Goal: Task Accomplishment & Management: Complete application form

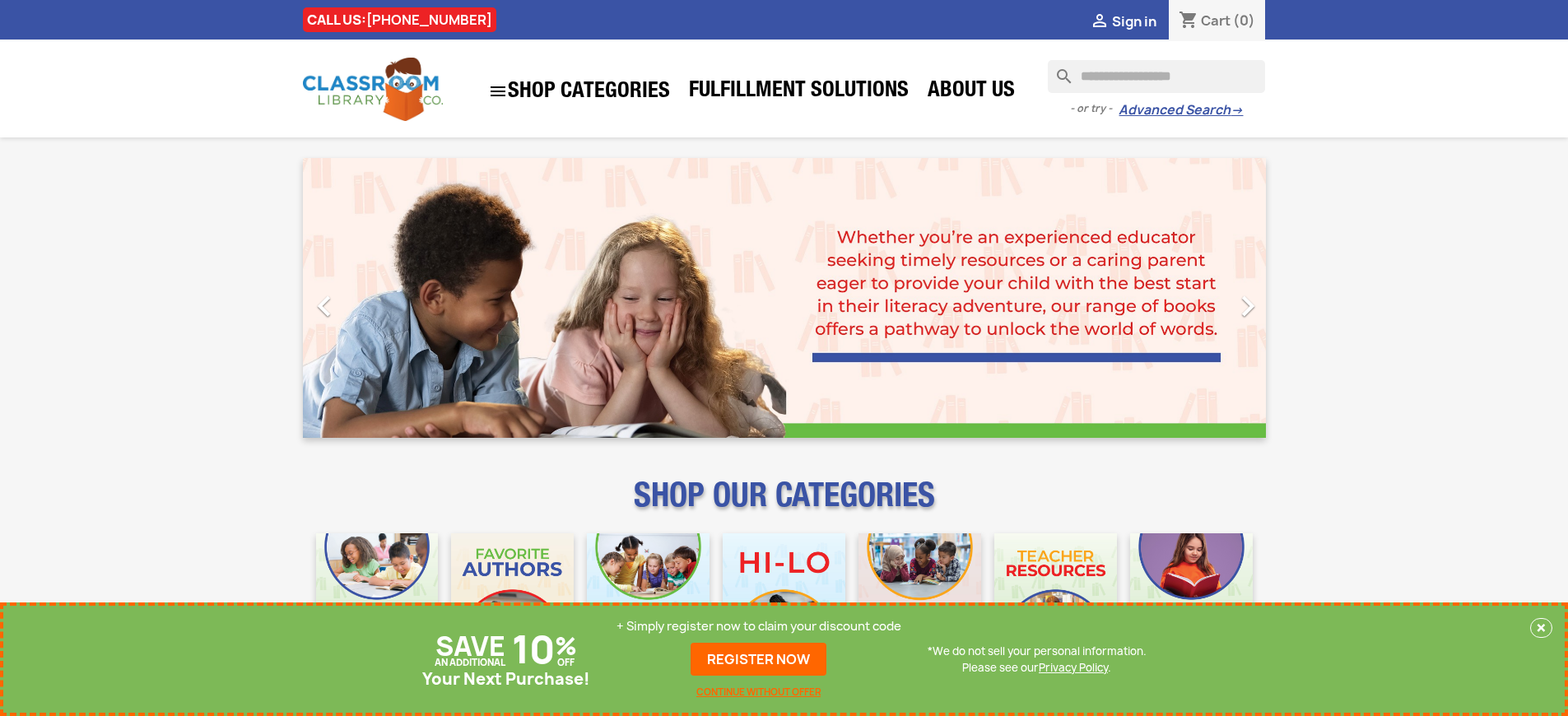
click at [759, 626] on p "+ Simply register now to claim your discount code" at bounding box center [758, 626] width 284 height 17
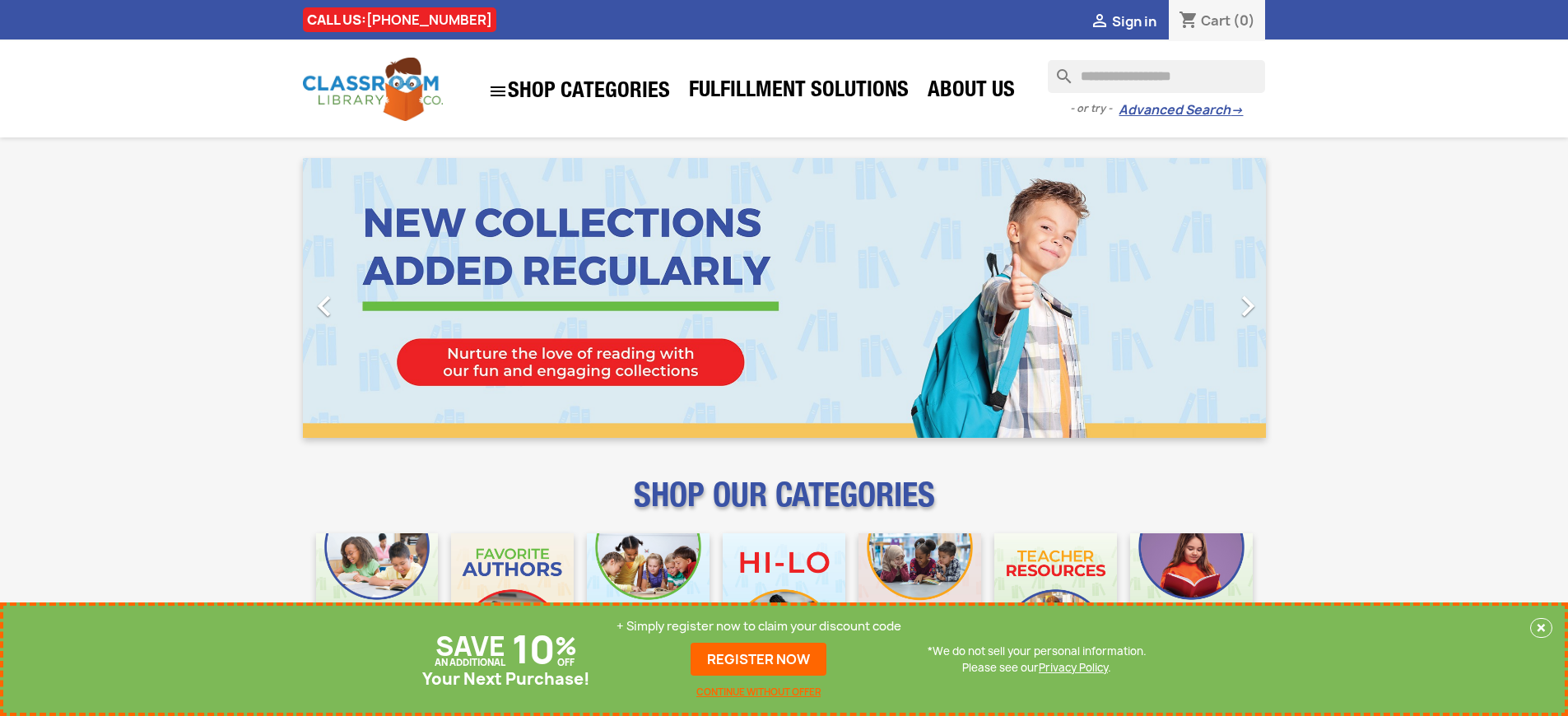
click at [759, 626] on p "+ Simply register now to claim your discount code" at bounding box center [758, 626] width 284 height 17
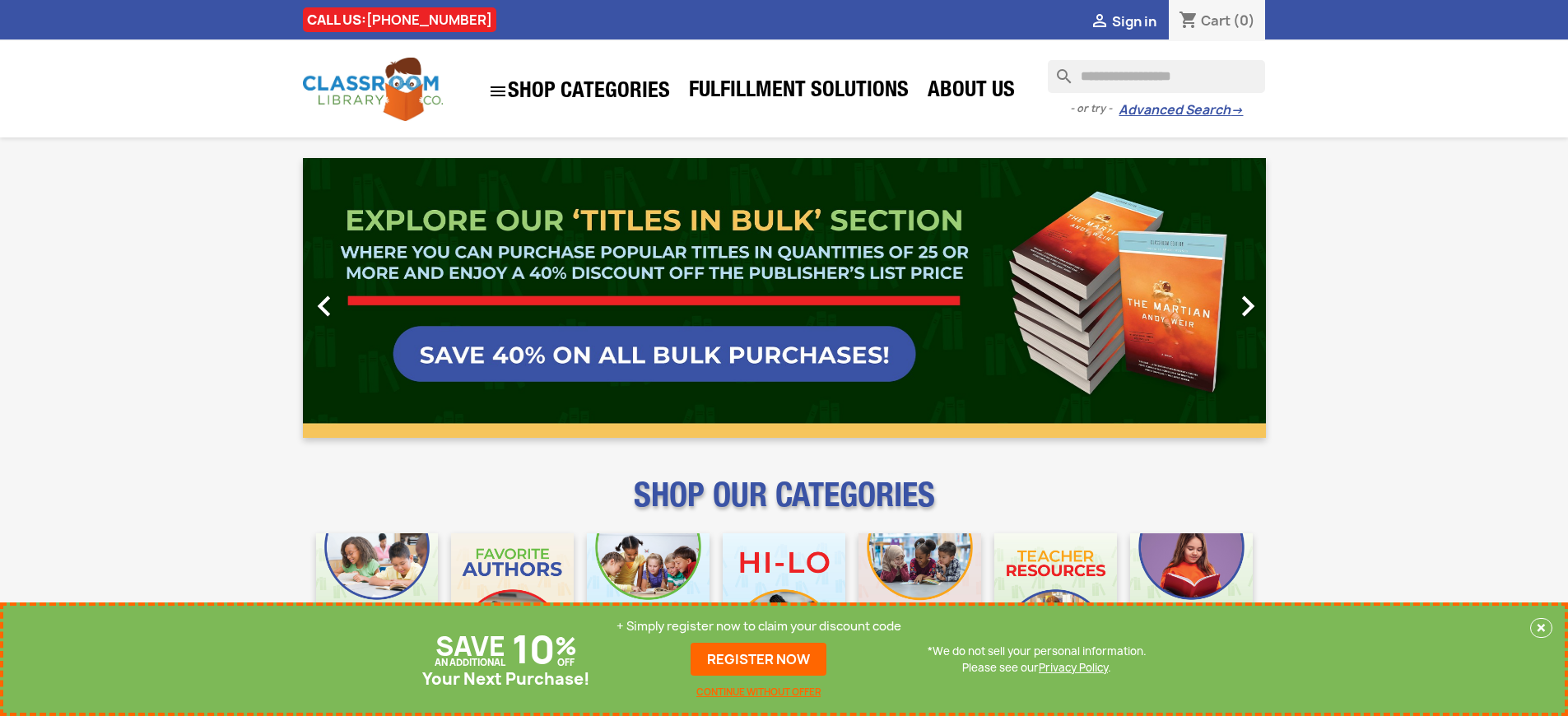
click at [759, 626] on p "+ Simply register now to claim your discount code" at bounding box center [758, 626] width 284 height 17
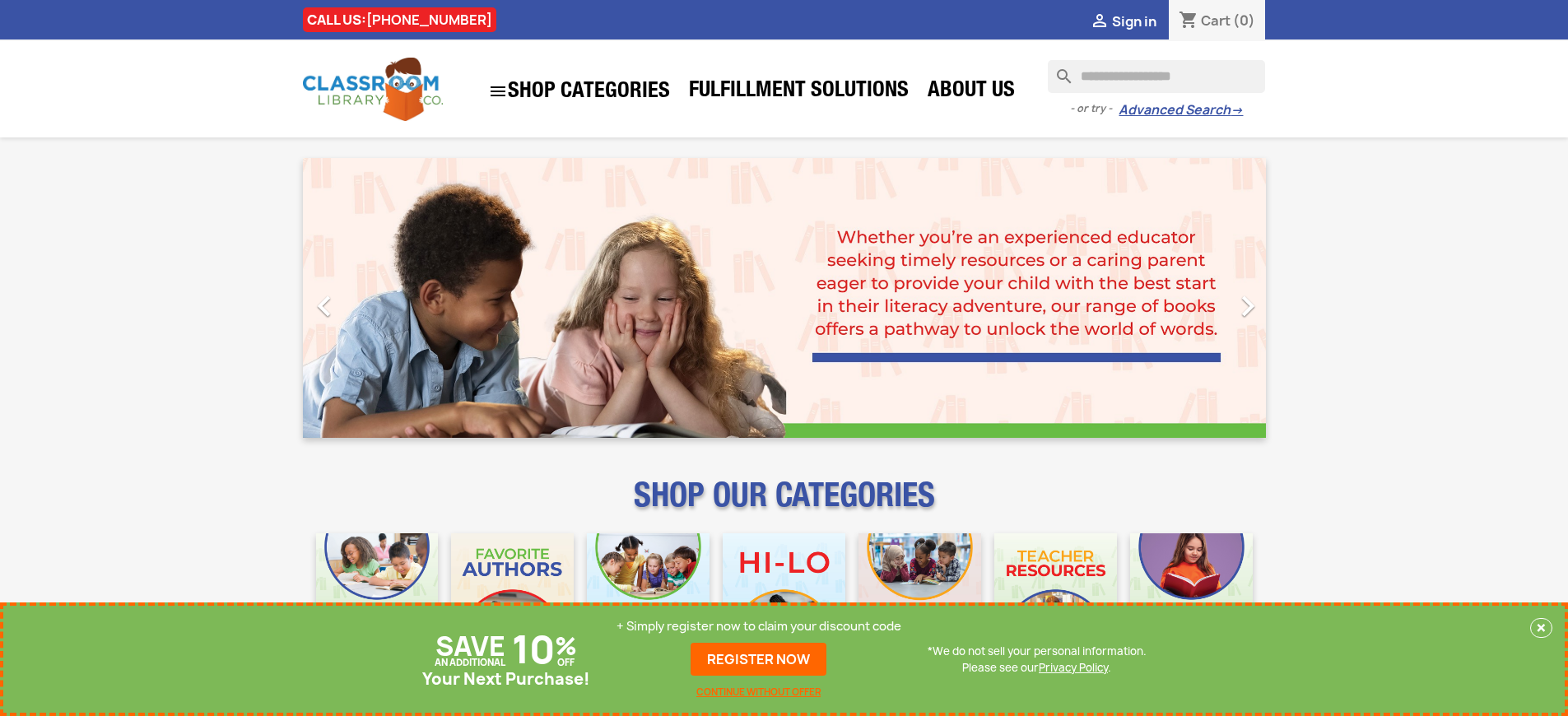
click at [759, 626] on p "+ Simply register now to claim your discount code" at bounding box center [758, 626] width 284 height 17
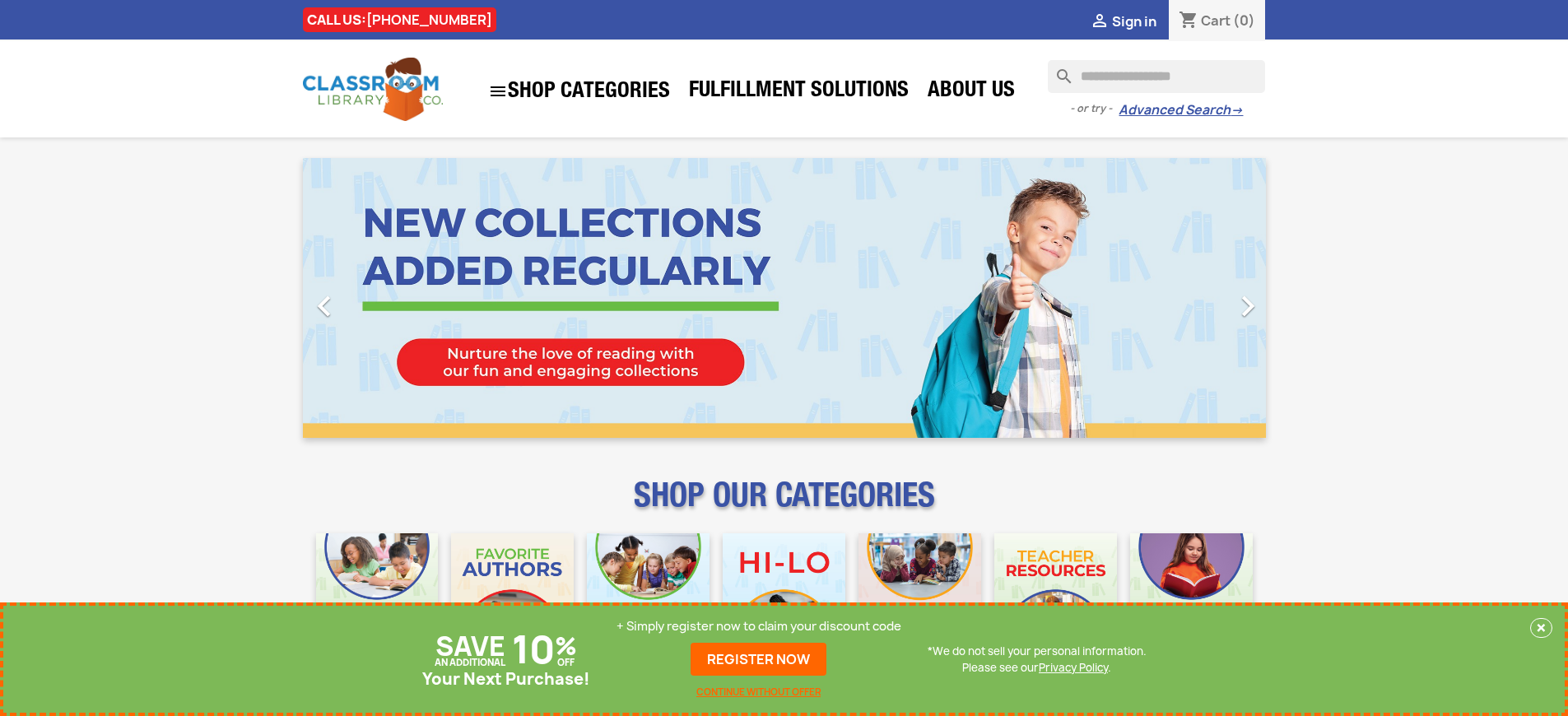
click at [759, 626] on p "+ Simply register now to claim your discount code" at bounding box center [758, 626] width 284 height 17
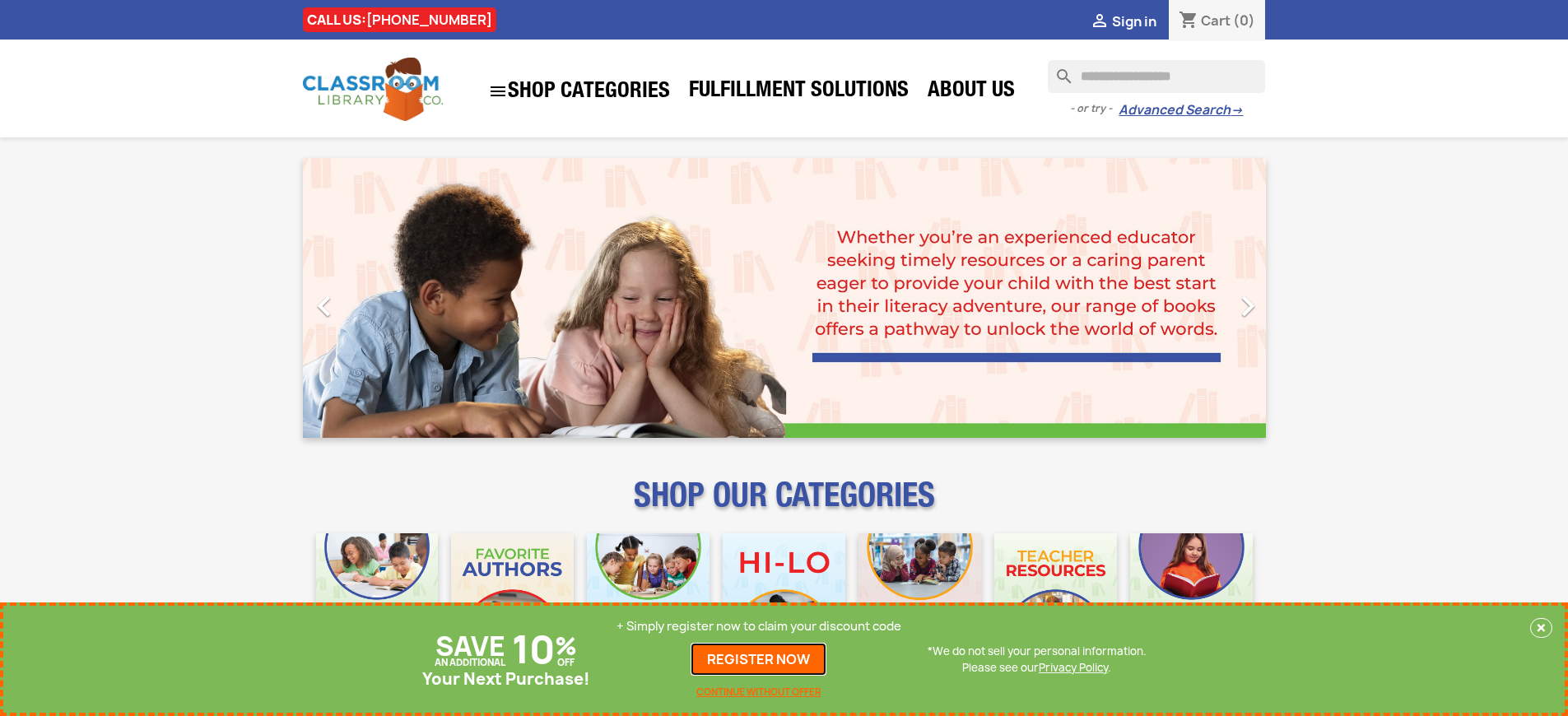
click at [759, 660] on link "REGISTER NOW" at bounding box center [758, 659] width 136 height 33
click at [759, 626] on p "+ Simply register now to claim your discount code" at bounding box center [758, 626] width 284 height 17
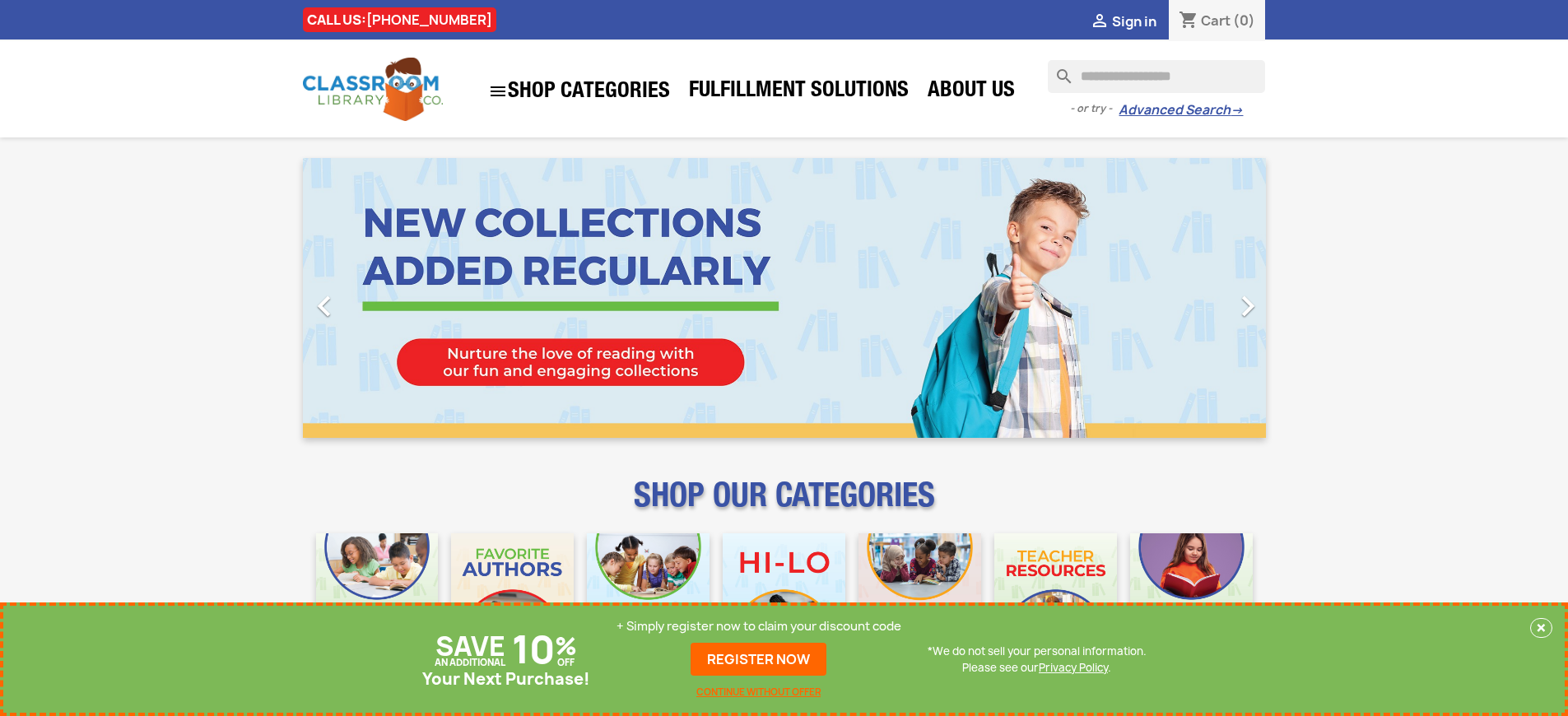
click at [759, 626] on p "+ Simply register now to claim your discount code" at bounding box center [758, 626] width 284 height 17
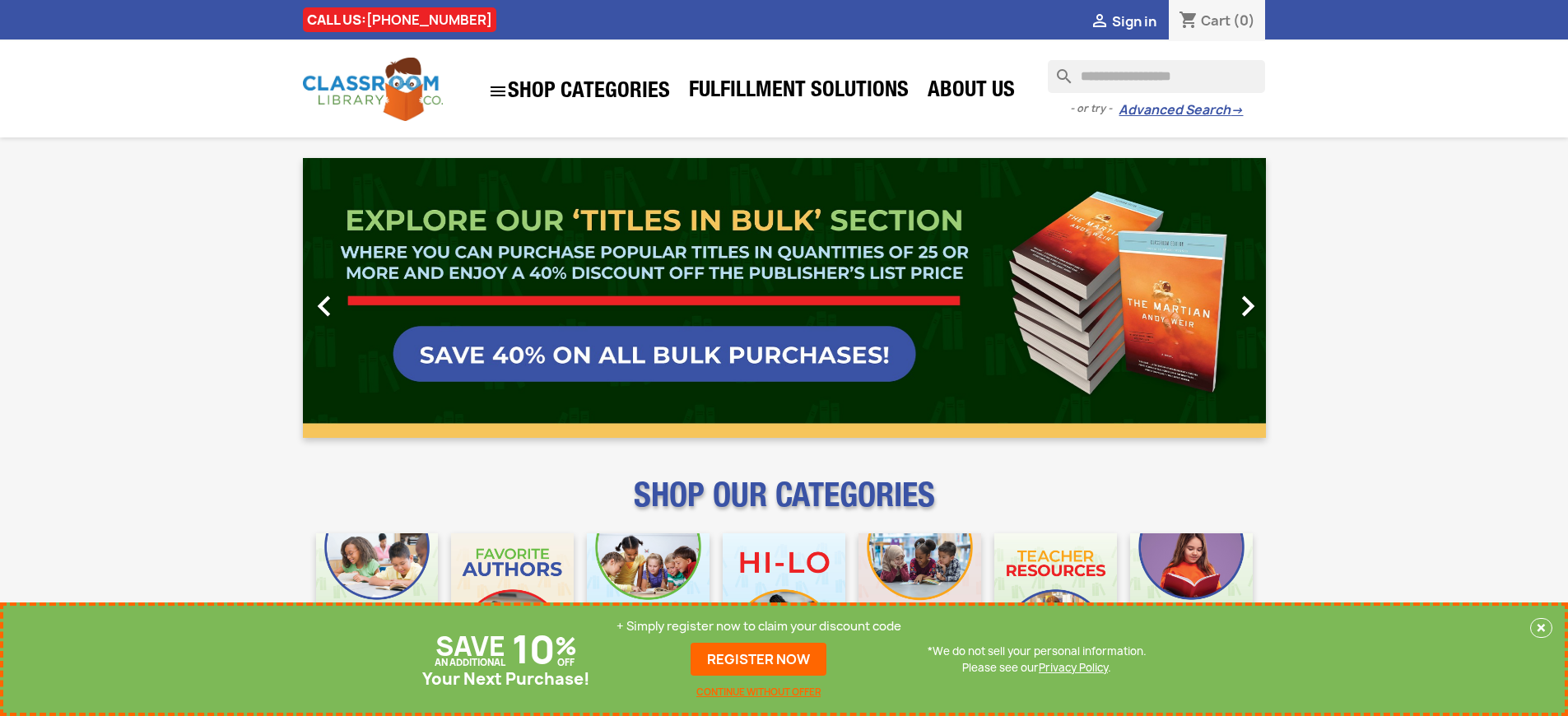
click at [759, 626] on p "+ Simply register now to claim your discount code" at bounding box center [758, 626] width 284 height 17
click at [759, 660] on link "REGISTER NOW" at bounding box center [758, 659] width 136 height 33
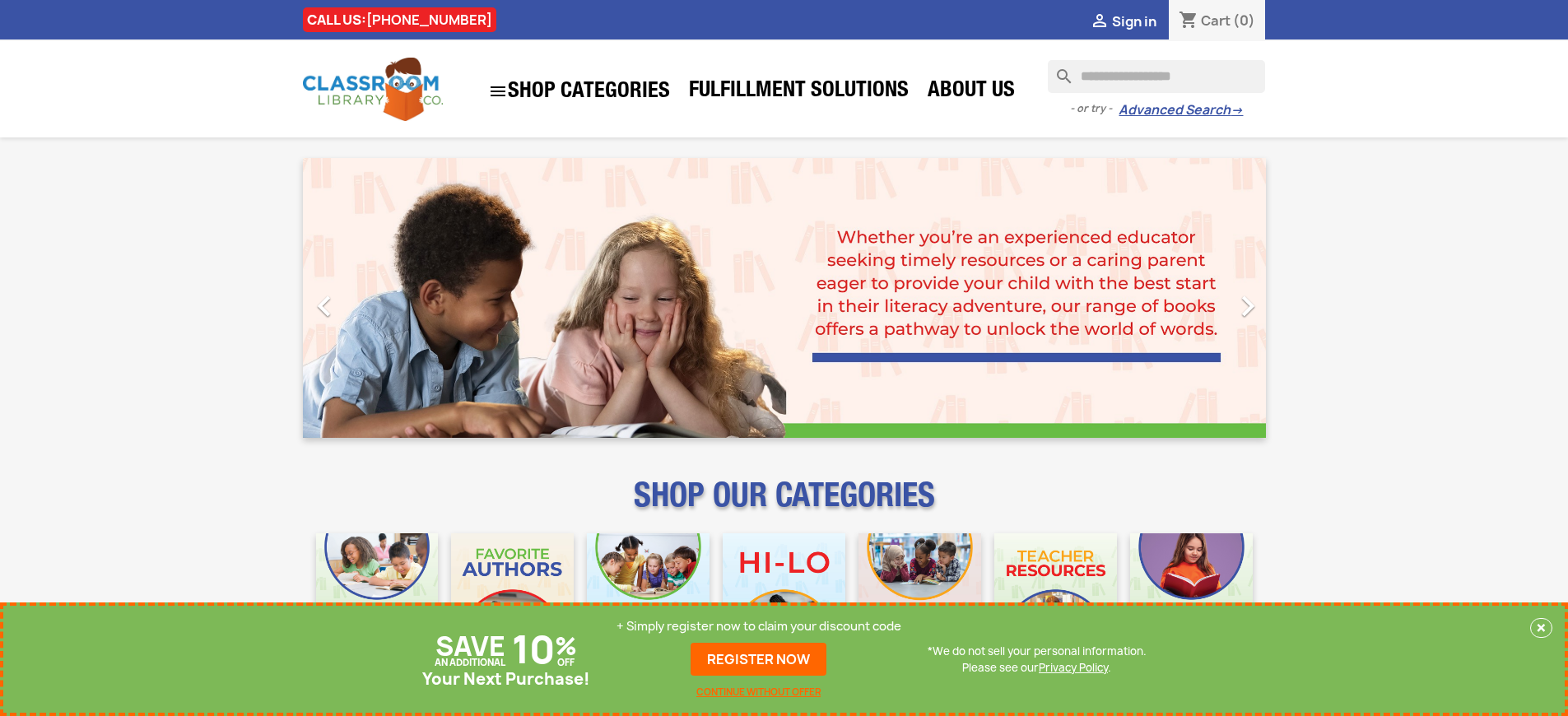
click at [759, 626] on p "+ Simply register now to claim your discount code" at bounding box center [758, 626] width 284 height 17
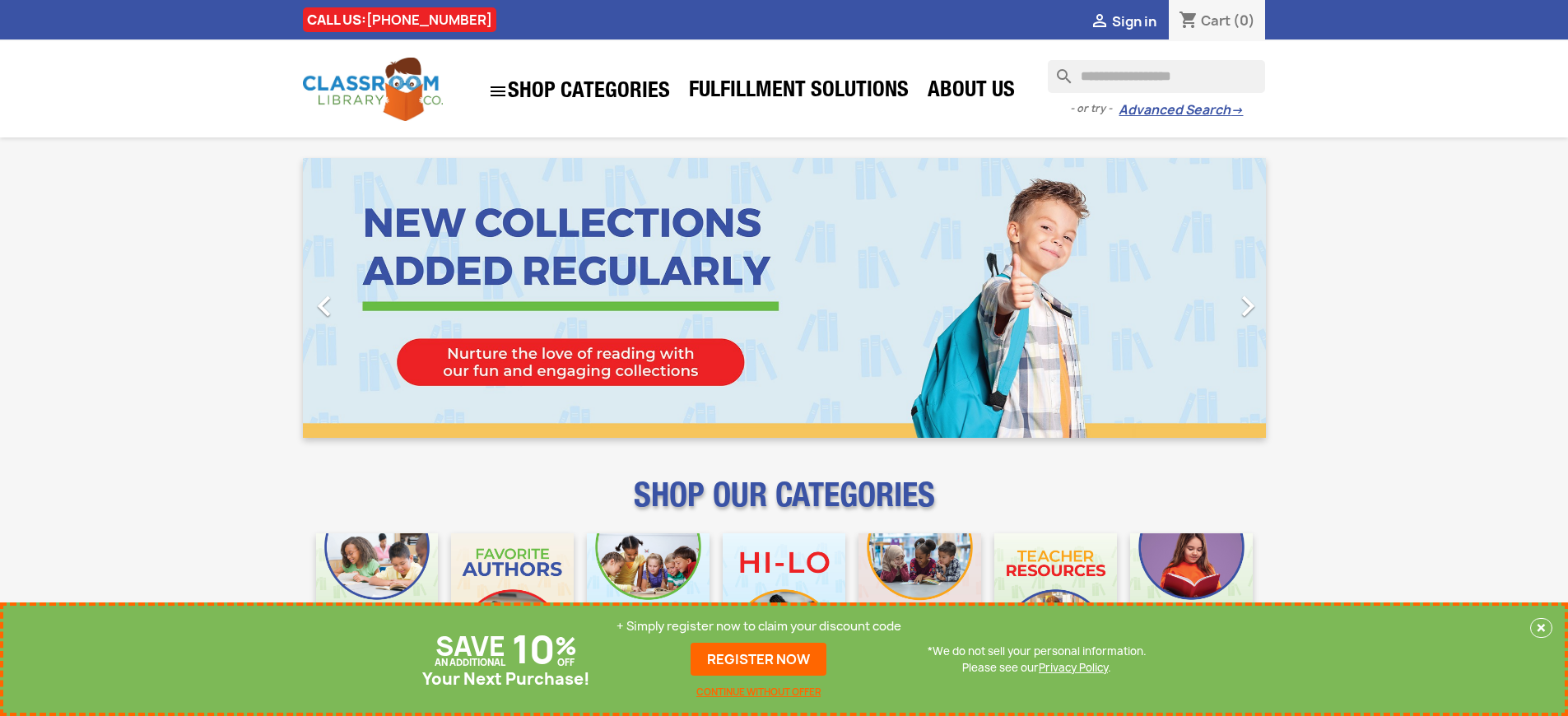
click at [759, 626] on p "+ Simply register now to claim your discount code" at bounding box center [758, 626] width 284 height 17
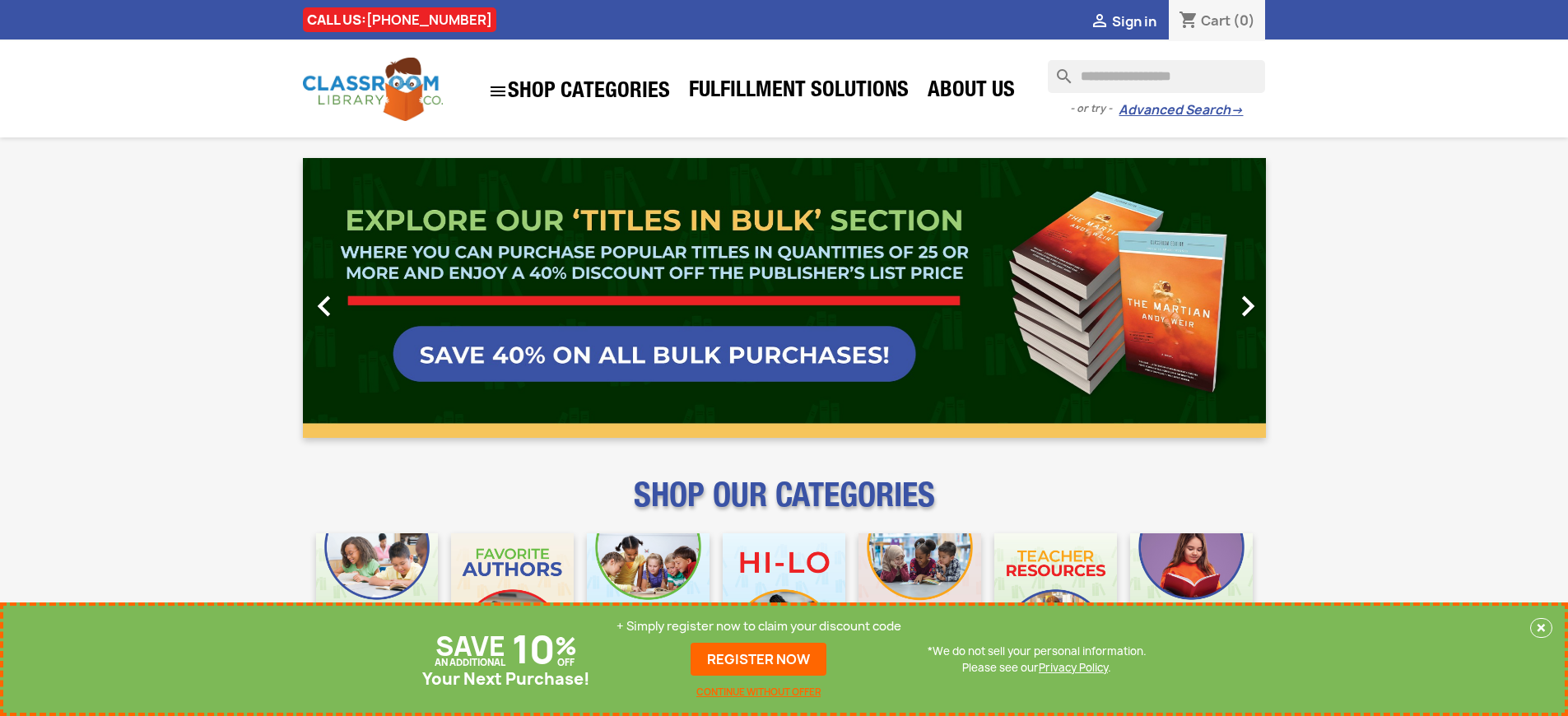
click at [759, 626] on p "+ Simply register now to claim your discount code" at bounding box center [758, 626] width 284 height 17
click at [759, 660] on link "REGISTER NOW" at bounding box center [758, 659] width 136 height 33
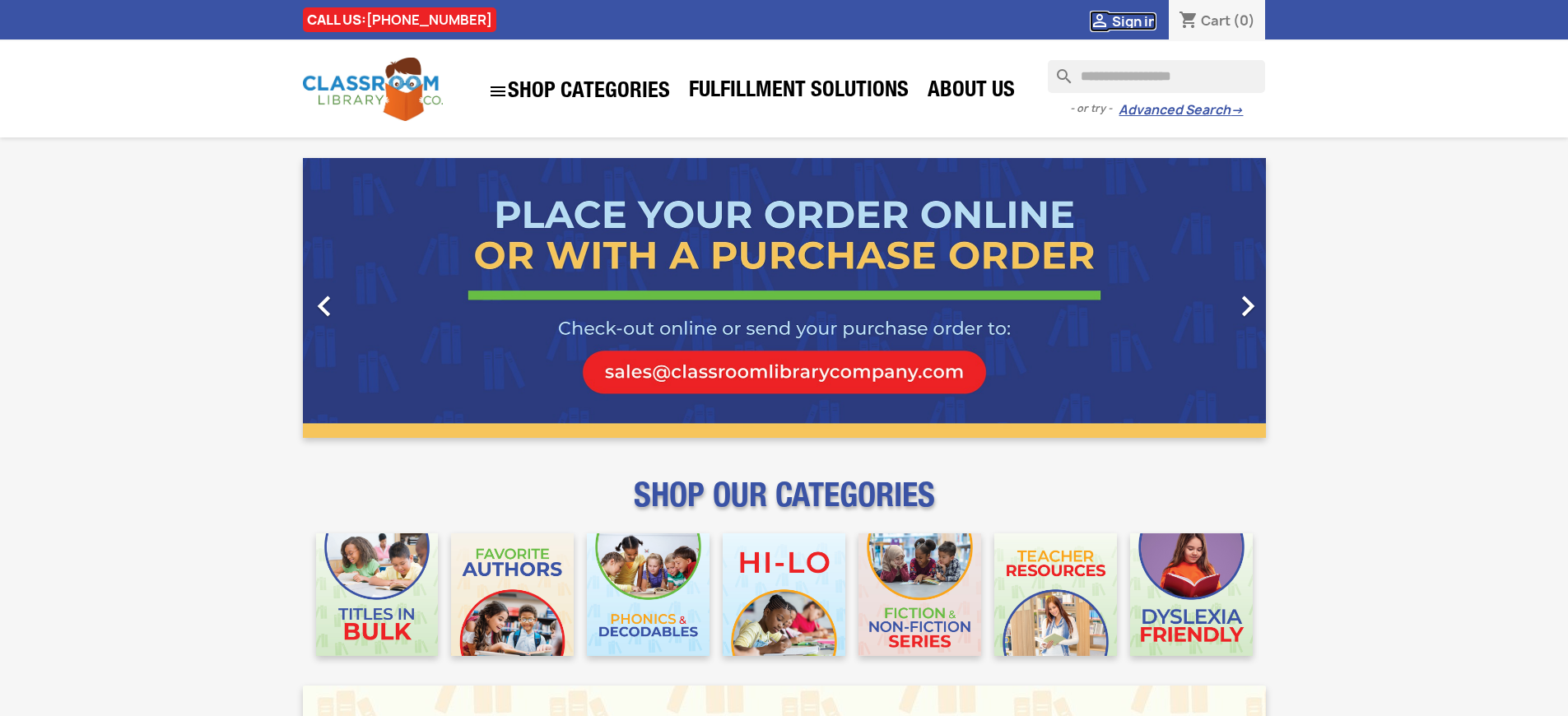
click at [1133, 20] on span "Sign in" at bounding box center [1134, 21] width 44 height 18
